Goal: Find contact information: Find contact information

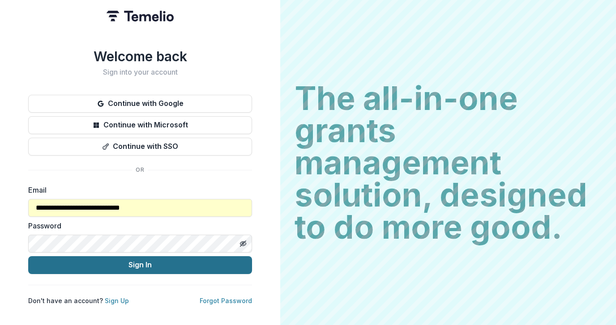
click at [114, 261] on button "Sign In" at bounding box center [140, 266] width 224 height 18
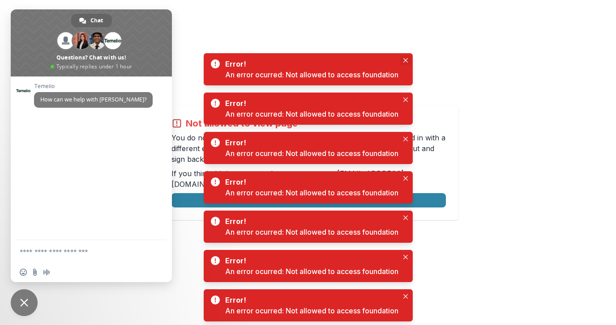
click at [410, 61] on button "Close" at bounding box center [405, 60] width 11 height 11
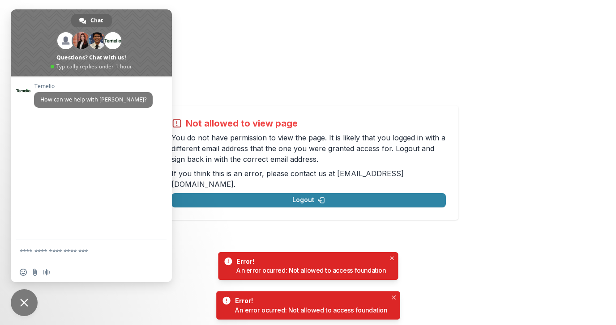
click at [27, 302] on span "Close chat" at bounding box center [24, 303] width 8 height 8
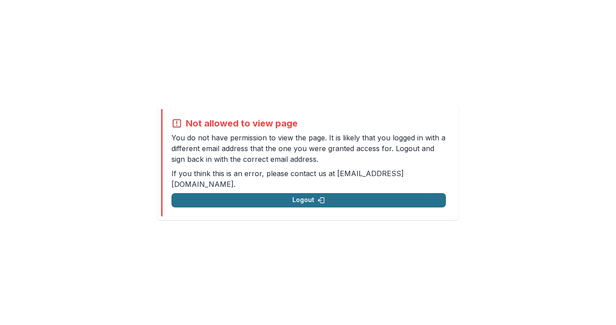
click at [236, 195] on button "Logout" at bounding box center [308, 200] width 274 height 14
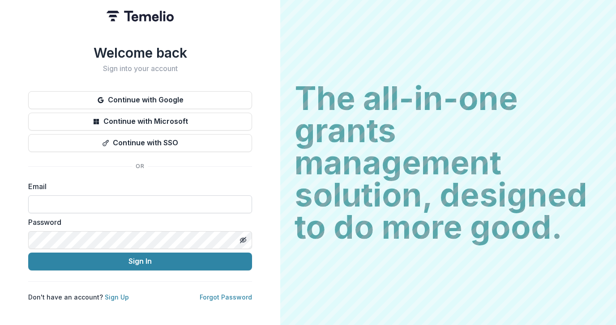
click at [102, 207] on input at bounding box center [140, 205] width 224 height 18
type input "**********"
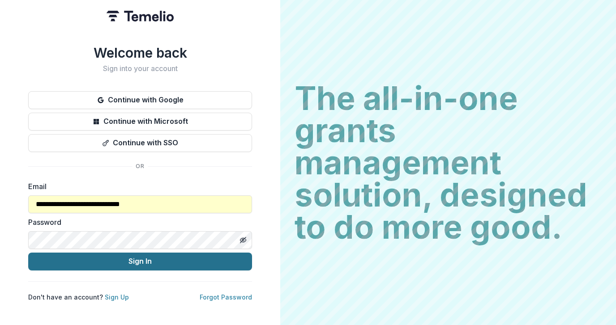
click at [98, 265] on button "Sign In" at bounding box center [140, 262] width 224 height 18
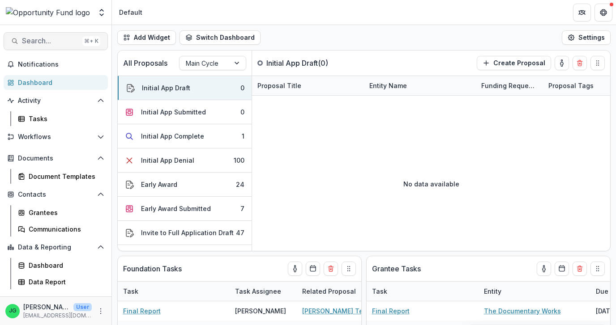
click at [41, 41] on span "Search..." at bounding box center [50, 41] width 57 height 9
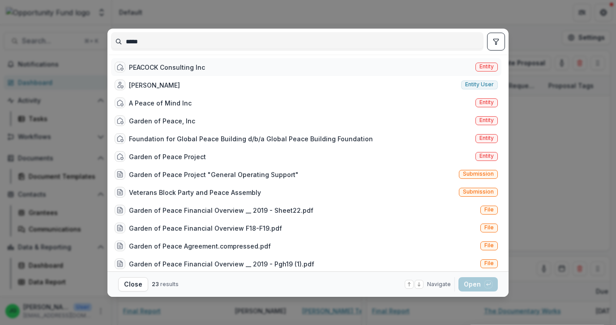
type input "*****"
click at [491, 64] on span "Entity" at bounding box center [486, 67] width 14 height 6
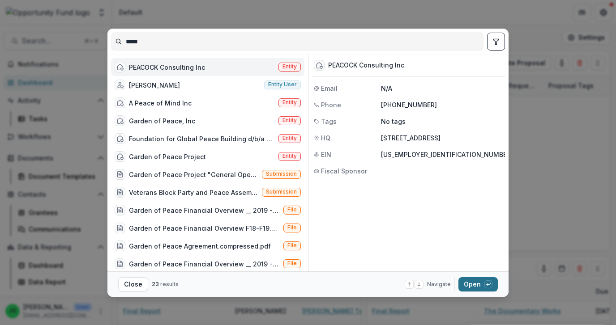
click at [477, 281] on button "Open with enter key" at bounding box center [477, 285] width 39 height 14
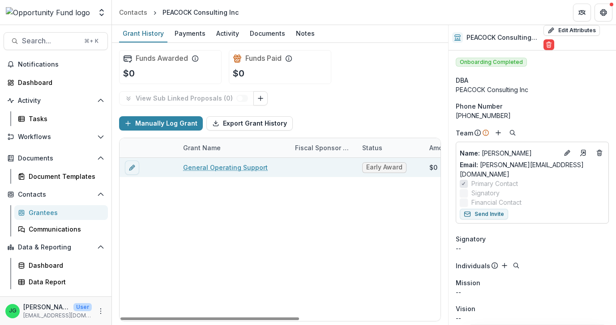
click at [231, 171] on link "General Operating Support" at bounding box center [225, 167] width 85 height 9
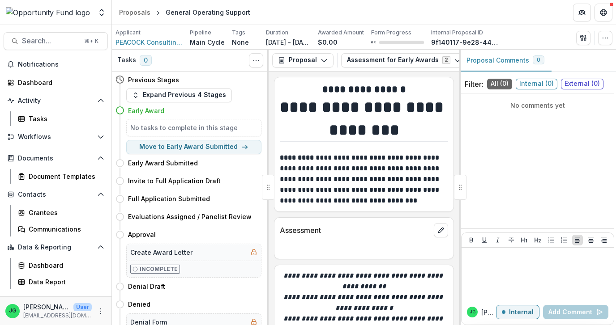
click at [320, 51] on div "Proposal Proposal Payments Reports Grant Agreements Board Summaries Bank Detail…" at bounding box center [364, 61] width 191 height 22
click at [321, 61] on icon "button" at bounding box center [324, 60] width 7 height 7
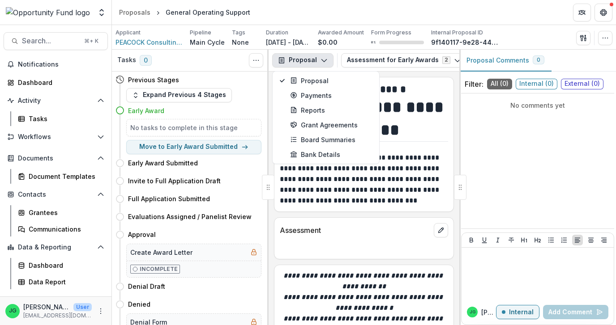
click at [499, 135] on div "No comments yet" at bounding box center [537, 161] width 153 height 128
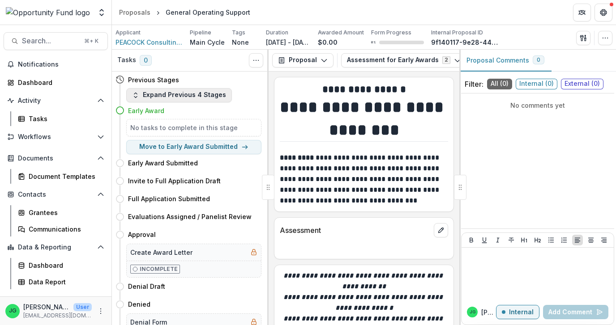
click at [188, 96] on button "Expand Previous 4 Stages" at bounding box center [179, 95] width 106 height 14
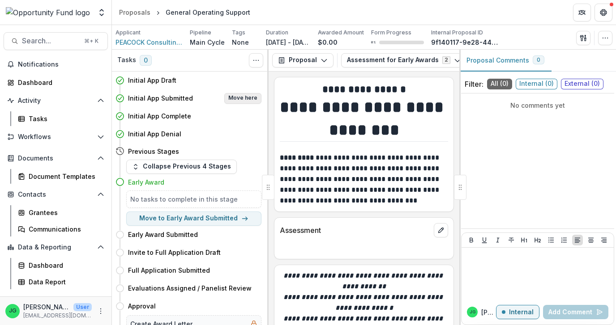
click at [242, 96] on button "Move here" at bounding box center [242, 98] width 37 height 11
select select "**********"
click at [251, 79] on button "Move here" at bounding box center [242, 80] width 37 height 11
select select "**********"
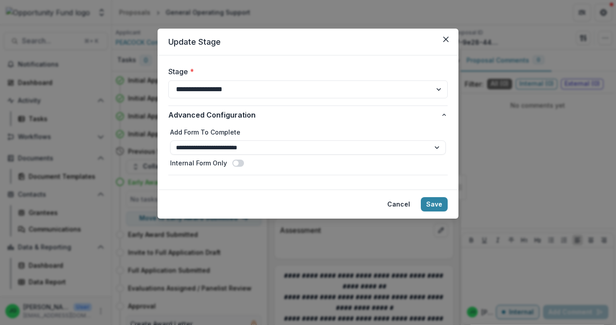
click at [402, 207] on button "Cancel" at bounding box center [399, 204] width 34 height 14
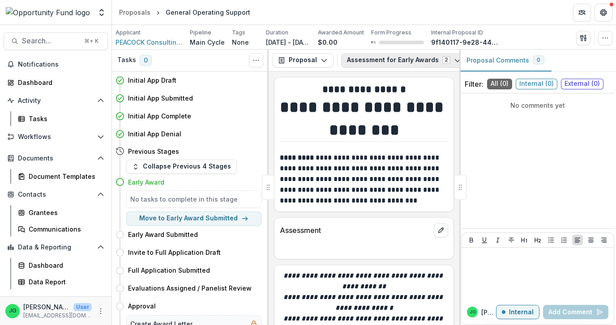
click at [386, 58] on button "Assessment for Early Awards 2" at bounding box center [404, 60] width 126 height 14
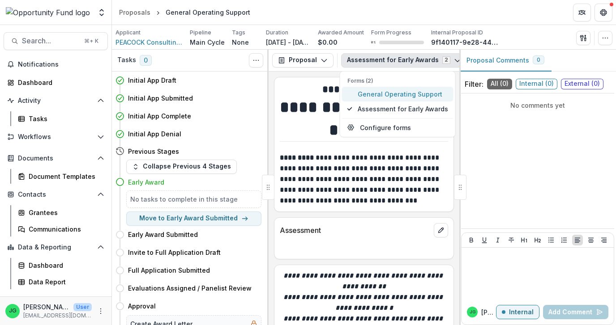
click at [390, 96] on span "General Operating Support" at bounding box center [403, 94] width 90 height 9
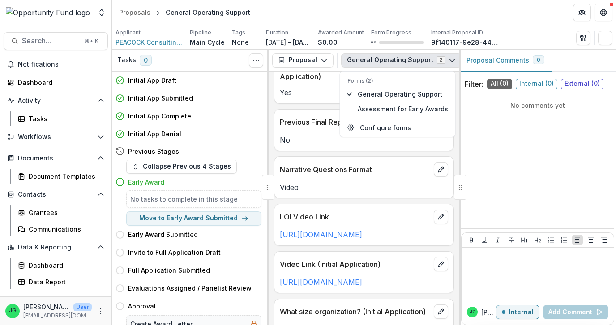
scroll to position [1374, 0]
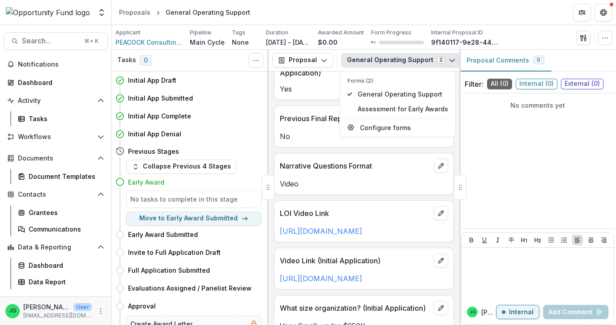
drag, startPoint x: 380, startPoint y: 246, endPoint x: 279, endPoint y: 210, distance: 106.9
click at [279, 226] on div "[URL][DOMAIN_NAME]" at bounding box center [363, 231] width 179 height 11
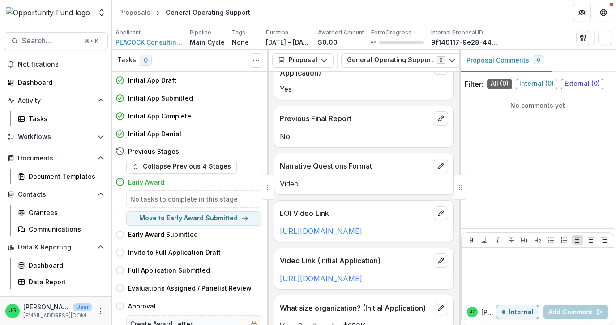
copy link "[URL][DOMAIN_NAME]"
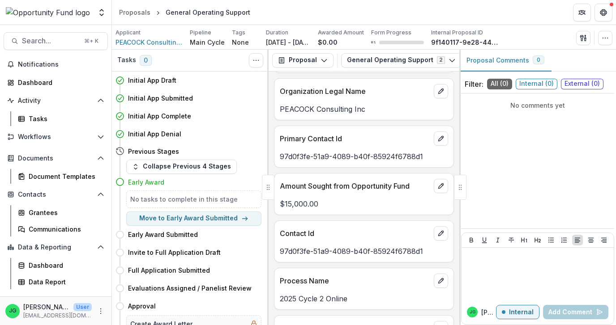
scroll to position [0, 0]
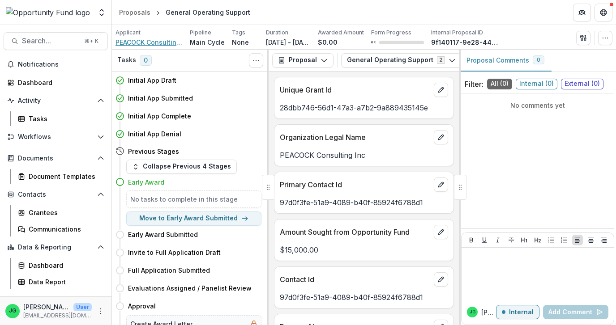
click at [142, 45] on span "PEACOCK Consulting Inc" at bounding box center [149, 42] width 67 height 9
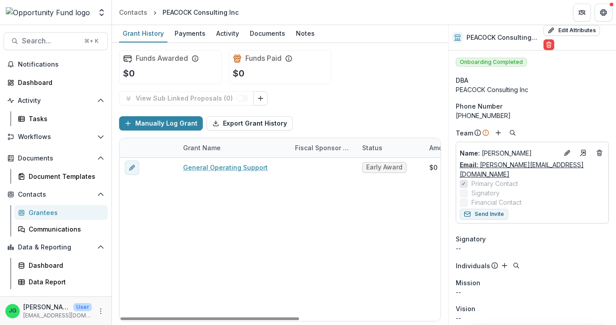
click at [517, 164] on link "Email: [PERSON_NAME][EMAIL_ADDRESS][DOMAIN_NAME]" at bounding box center [532, 169] width 145 height 19
